Goal: Task Accomplishment & Management: Manage account settings

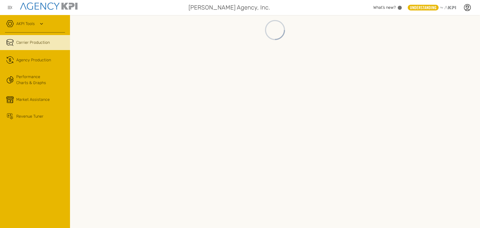
click at [43, 21] on icon at bounding box center [42, 24] width 6 height 6
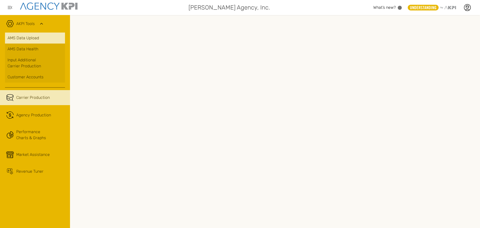
click at [38, 38] on link "AMS Data Upload" at bounding box center [35, 38] width 60 height 11
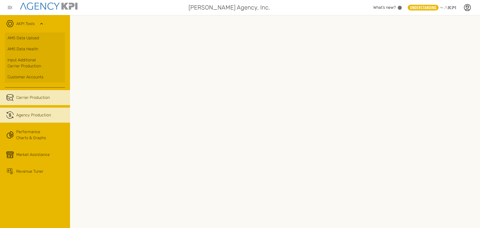
click at [28, 116] on span "Agency Production" at bounding box center [33, 115] width 35 height 6
click at [468, 8] on icon at bounding box center [468, 8] width 8 height 8
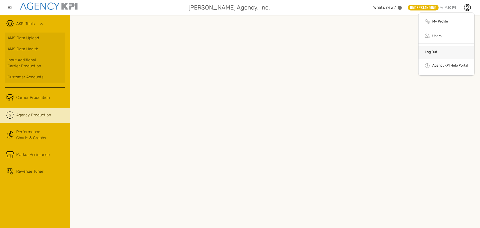
click at [435, 51] on link "Log Out" at bounding box center [431, 52] width 12 height 4
